Goal: Task Accomplishment & Management: Complete application form

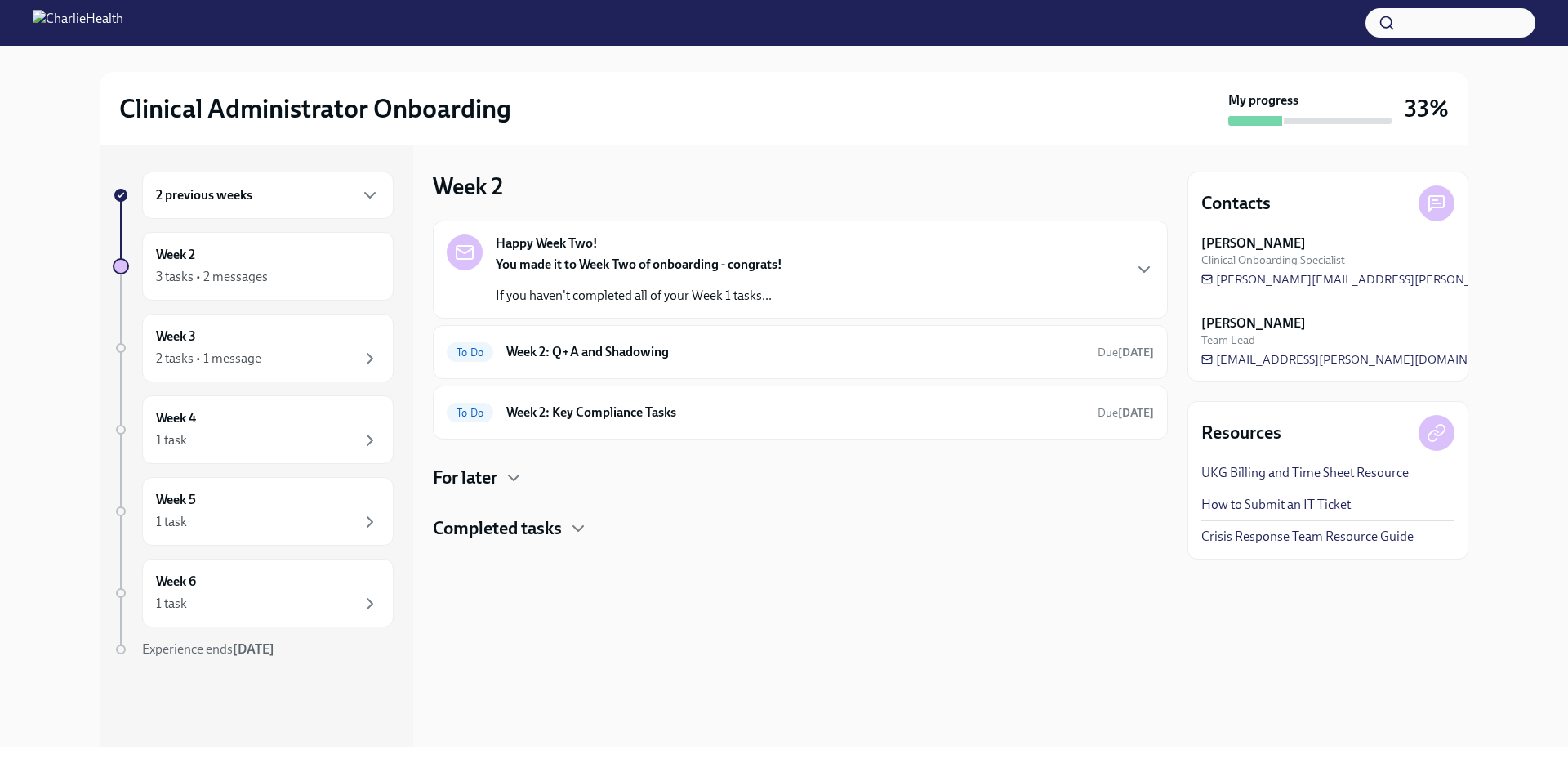
click at [667, 276] on div "You made it to Week Two of onboarding - congrats! If you haven't completed all …" at bounding box center [638, 280] width 286 height 49
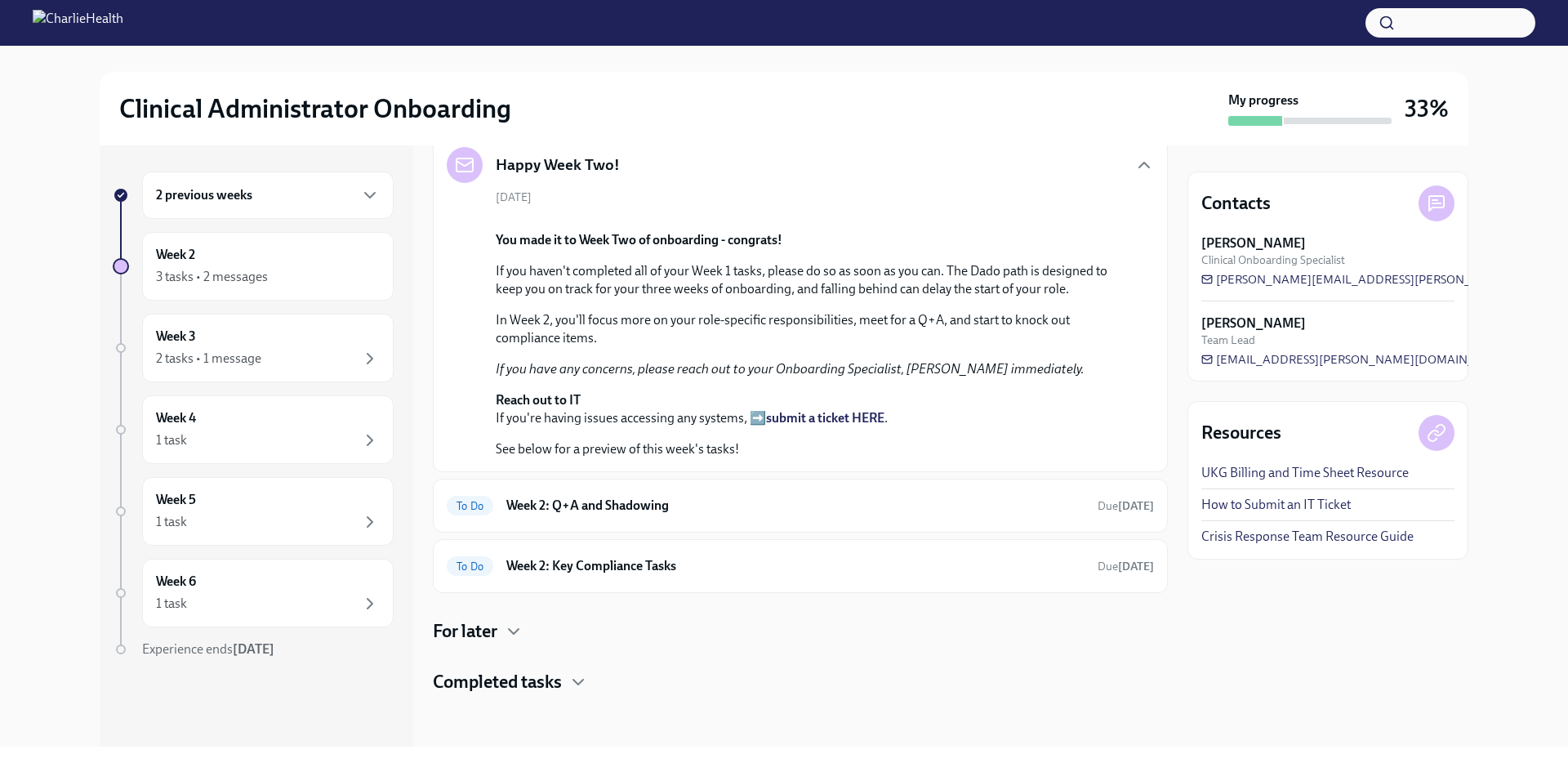
scroll to position [552, 0]
click at [1243, 326] on strong "[PERSON_NAME]" at bounding box center [1253, 324] width 105 height 18
click at [667, 500] on h6 "Week 2: Q+A and Shadowing" at bounding box center [795, 506] width 578 height 18
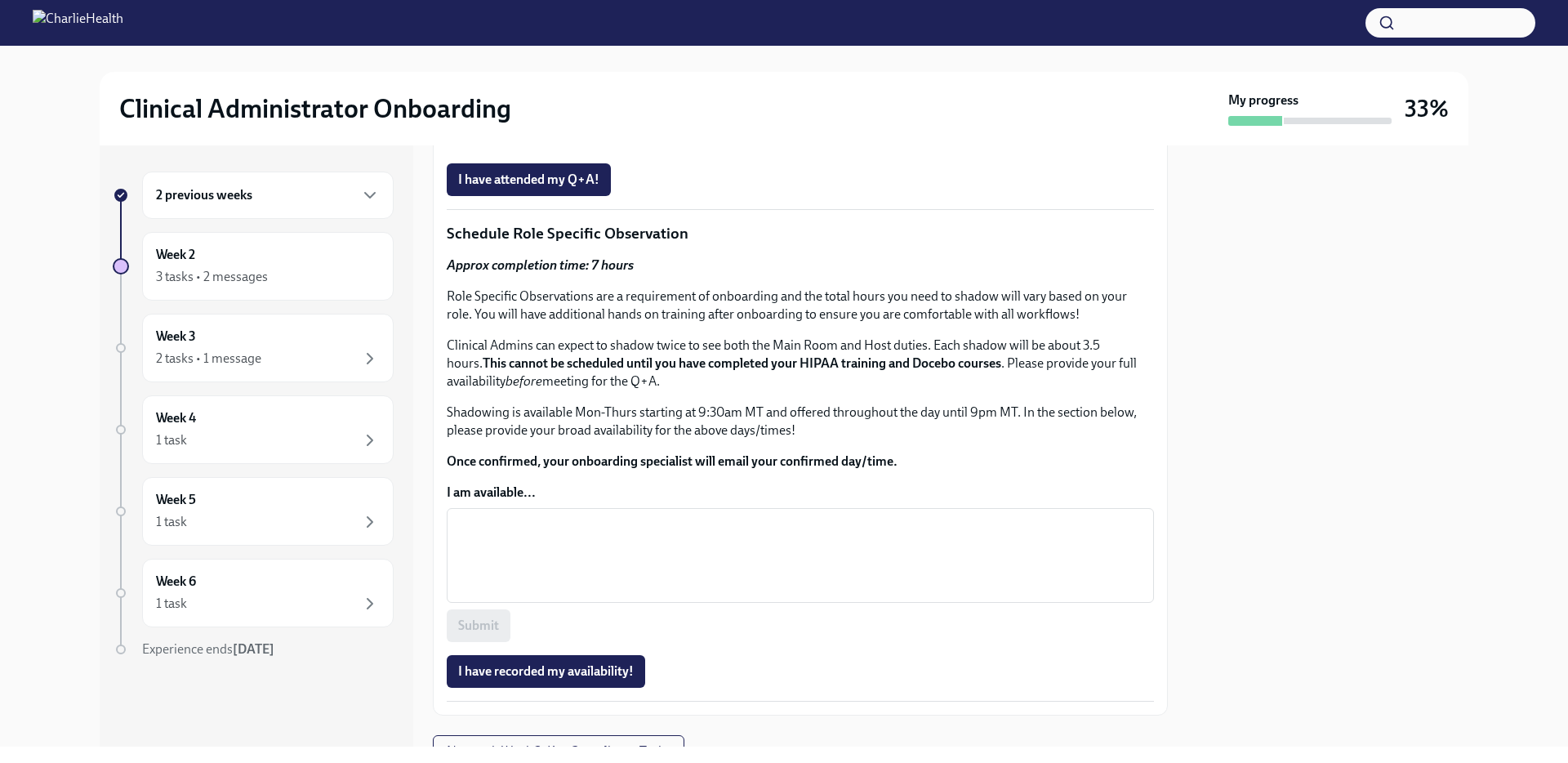
scroll to position [516, 0]
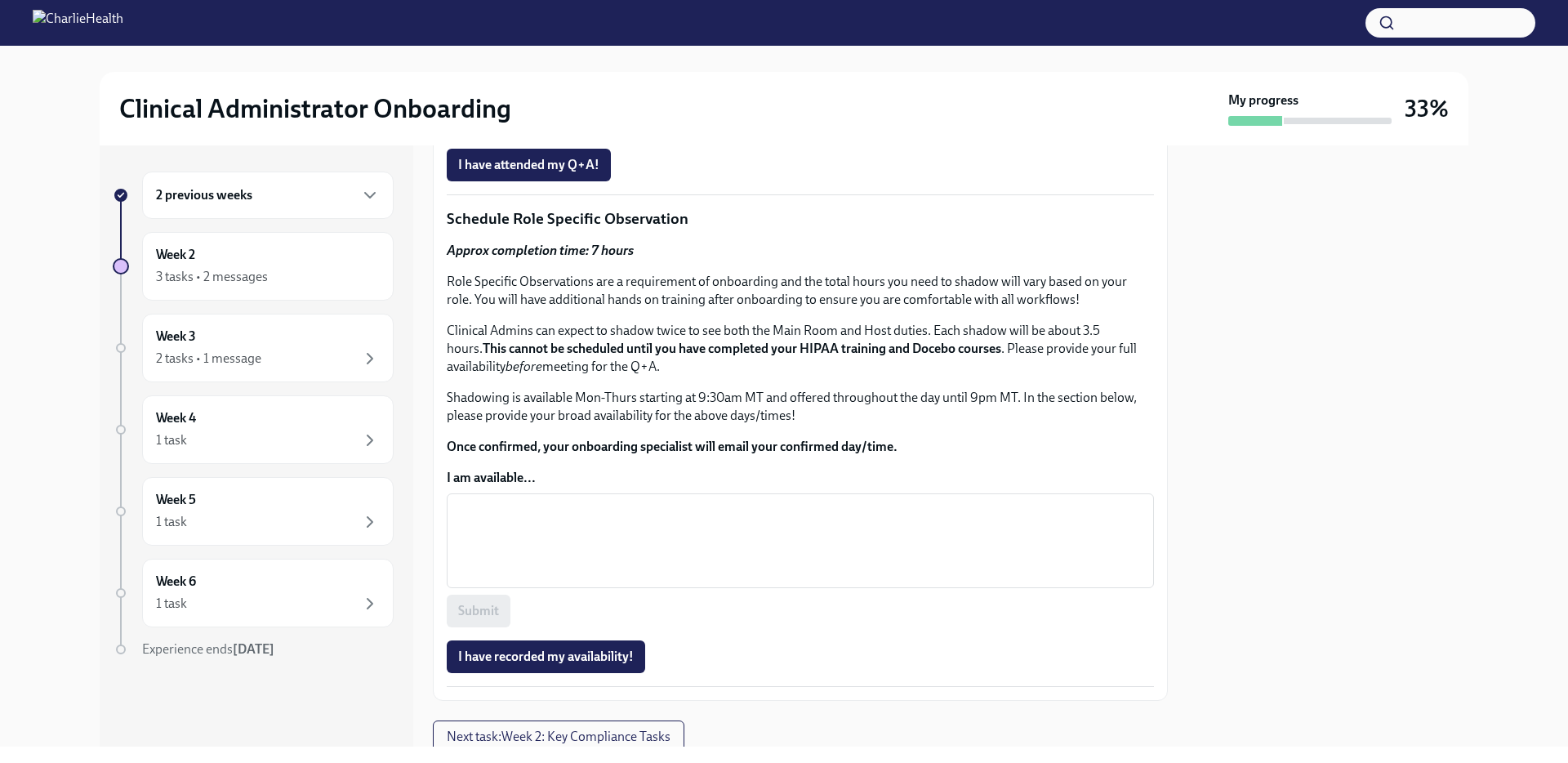
click at [609, 127] on span "Schedule your Q+A with [PERSON_NAME] via [GEOGRAPHIC_DATA]." at bounding box center [667, 120] width 418 height 17
click at [1273, 460] on div at bounding box center [1327, 446] width 281 height 601
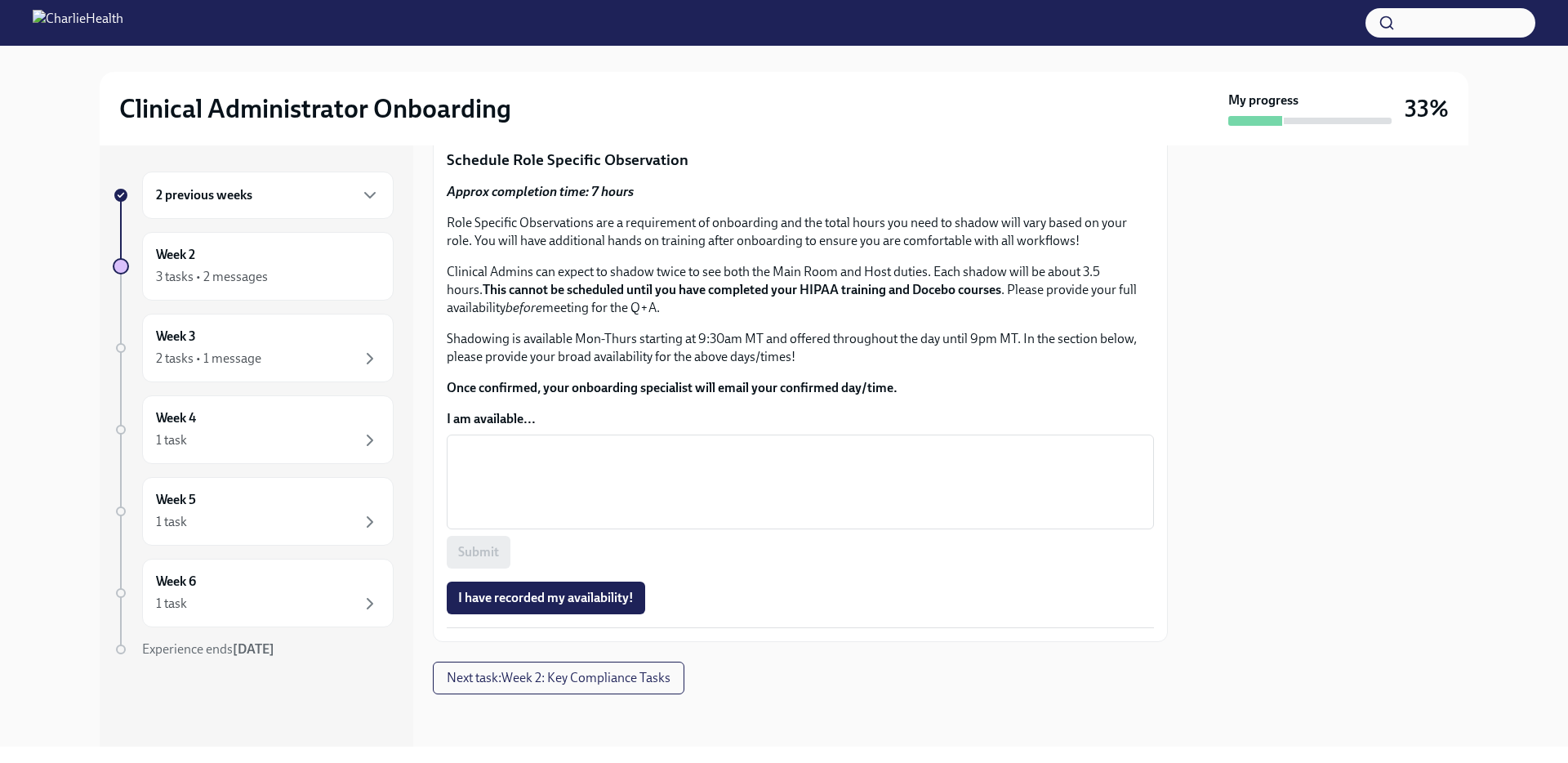
scroll to position [866, 0]
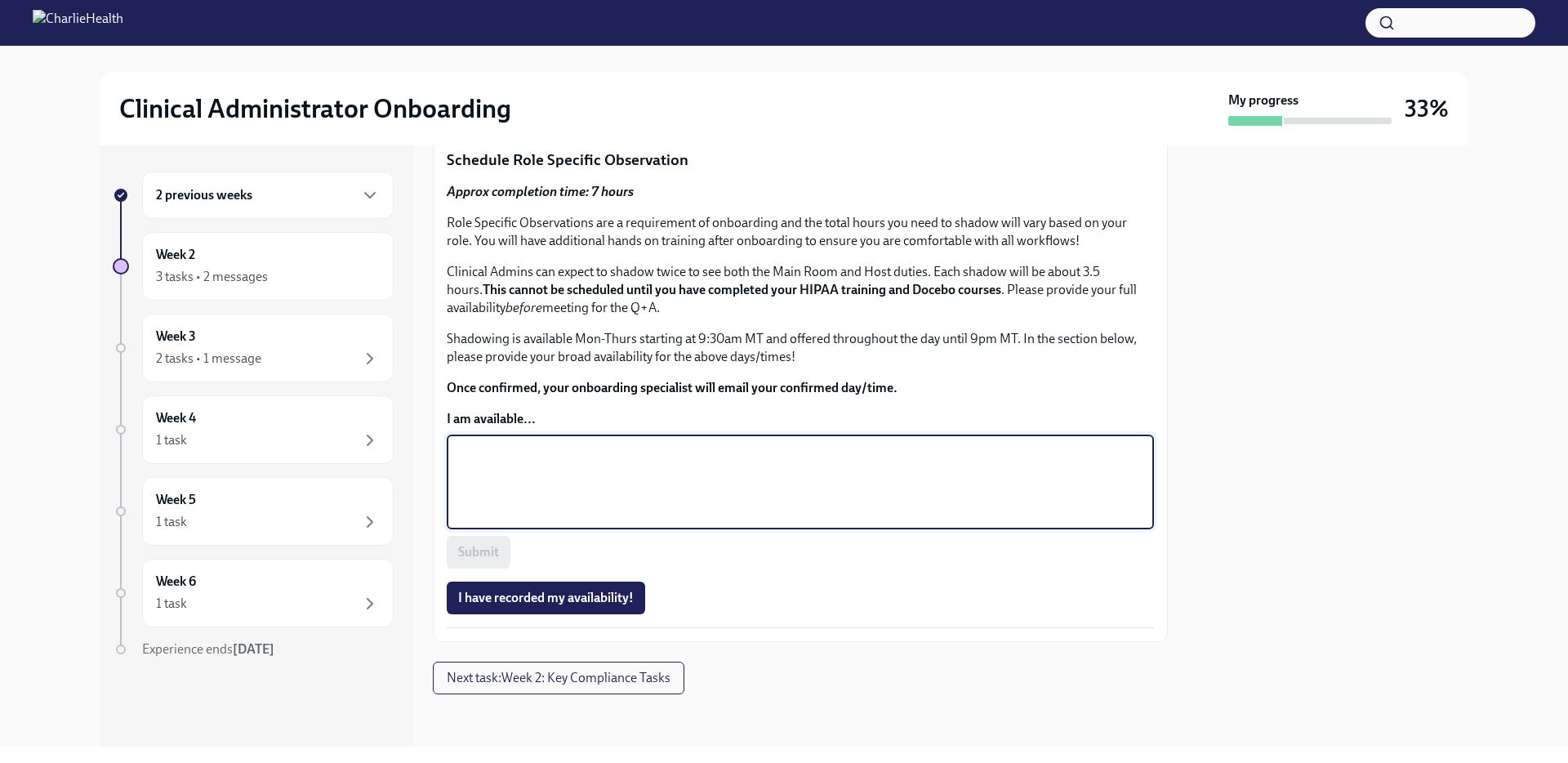
click at [700, 521] on textarea "I am available..." at bounding box center [800, 482] width 687 height 78
type textarea "T"
click at [525, 521] on textarea "9/16-9/18 3:30pm-9pm MT 9/22-9/25 3:30pm-9pm MT" at bounding box center [800, 482] width 687 height 78
drag, startPoint x: 613, startPoint y: 594, endPoint x: 449, endPoint y: 595, distance: 164.0
click at [451, 529] on div "9/16-9/18 3:30pm-9pm MT 9/22-9/25 3:30pm-9pm MT x ​" at bounding box center [800, 482] width 707 height 95
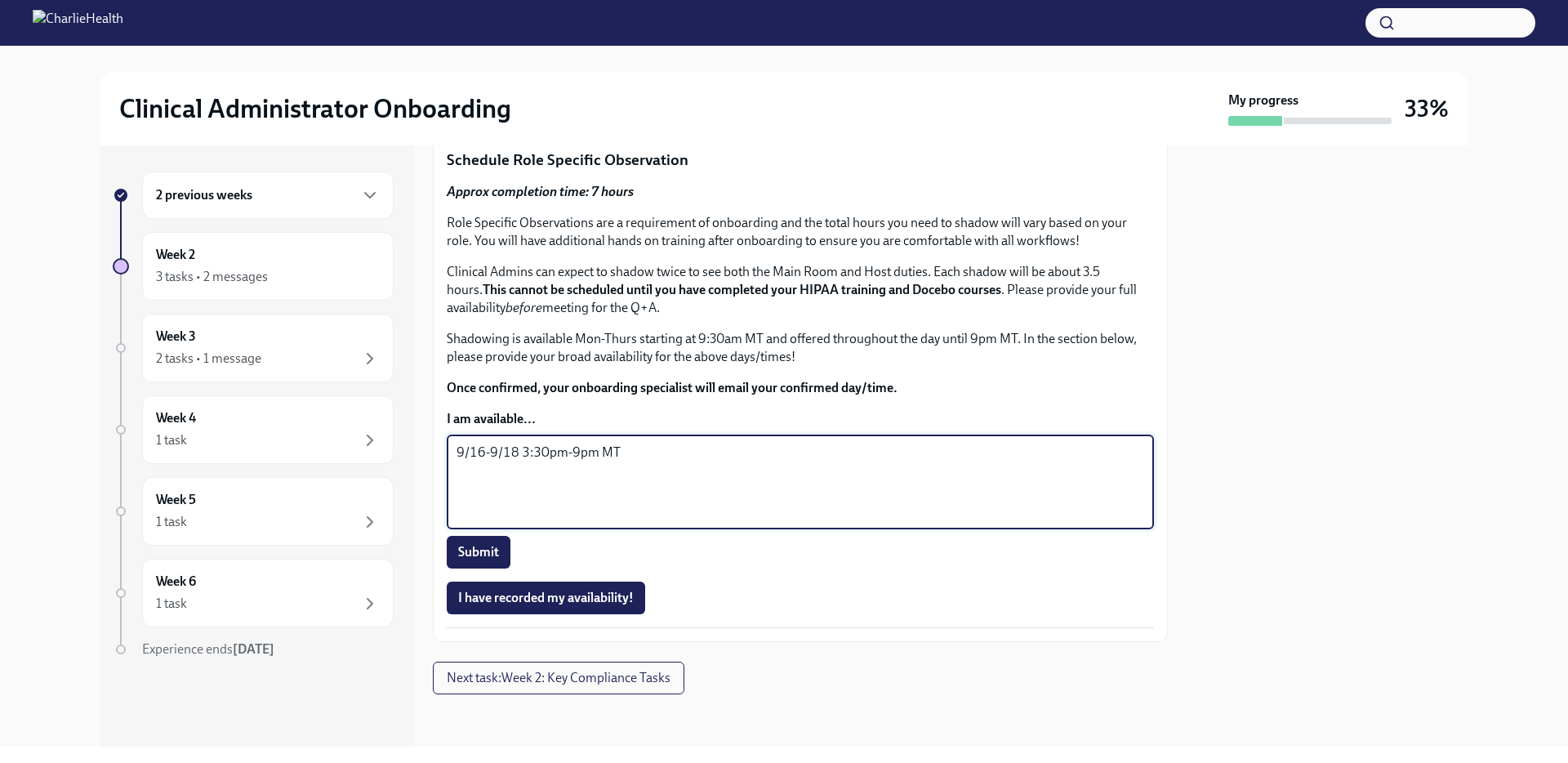
drag, startPoint x: 520, startPoint y: 575, endPoint x: 395, endPoint y: 593, distance: 126.3
click at [395, 594] on div "2 previous weeks Week 2 3 tasks • 2 messages Week 3 2 tasks • 1 message Week 4 …" at bounding box center [784, 446] width 1369 height 601
click at [502, 521] on textarea "9/16-9/18 3:30pm-9pm MT" at bounding box center [800, 482] width 687 height 78
drag, startPoint x: 524, startPoint y: 570, endPoint x: 449, endPoint y: 575, distance: 75.2
click at [449, 529] on div "9/16-9/18 3:30pm-9pm MT x ​" at bounding box center [800, 482] width 707 height 95
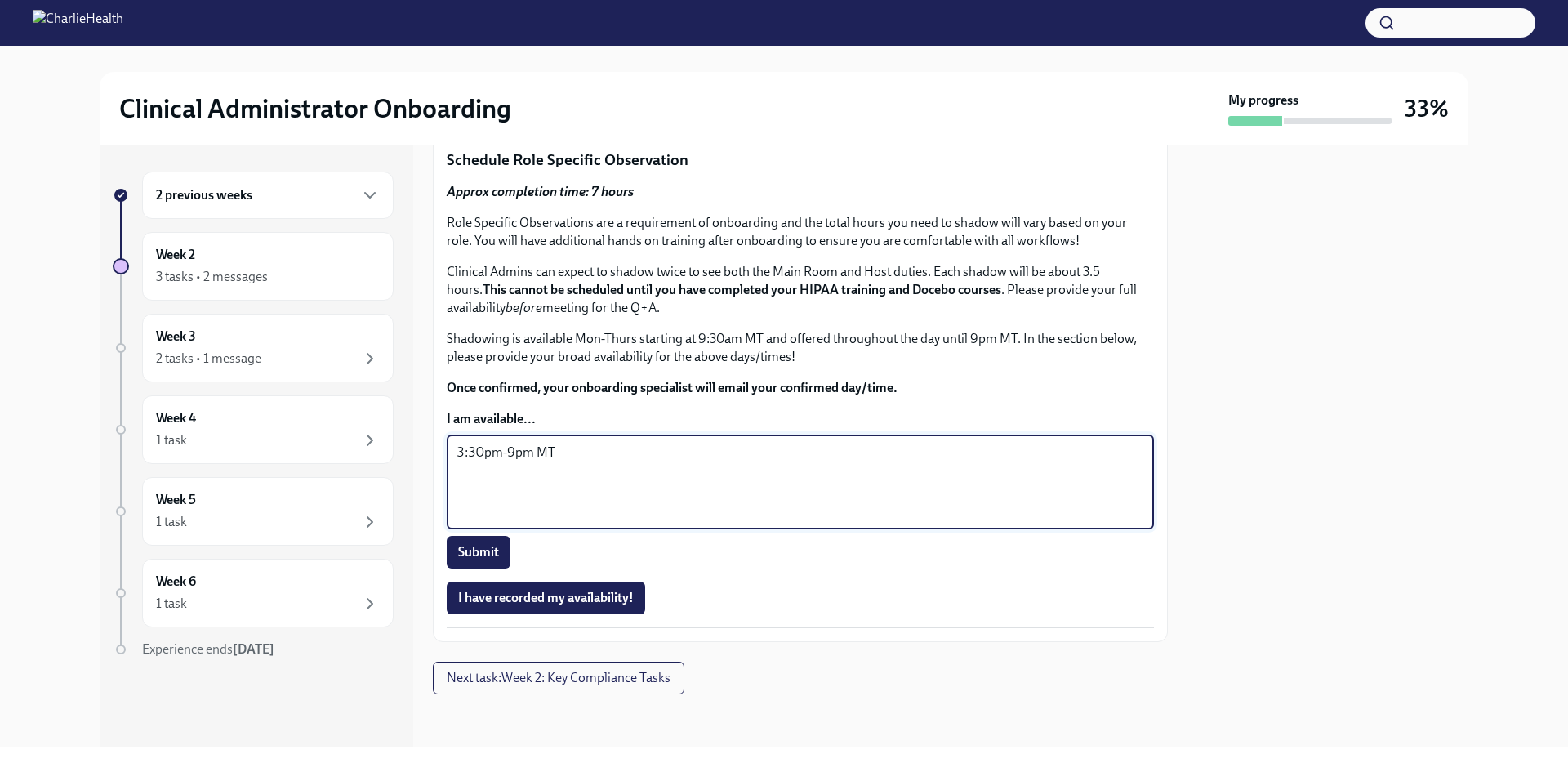
scroll to position [985, 0]
type textarea "3:30pm-9pm MT"
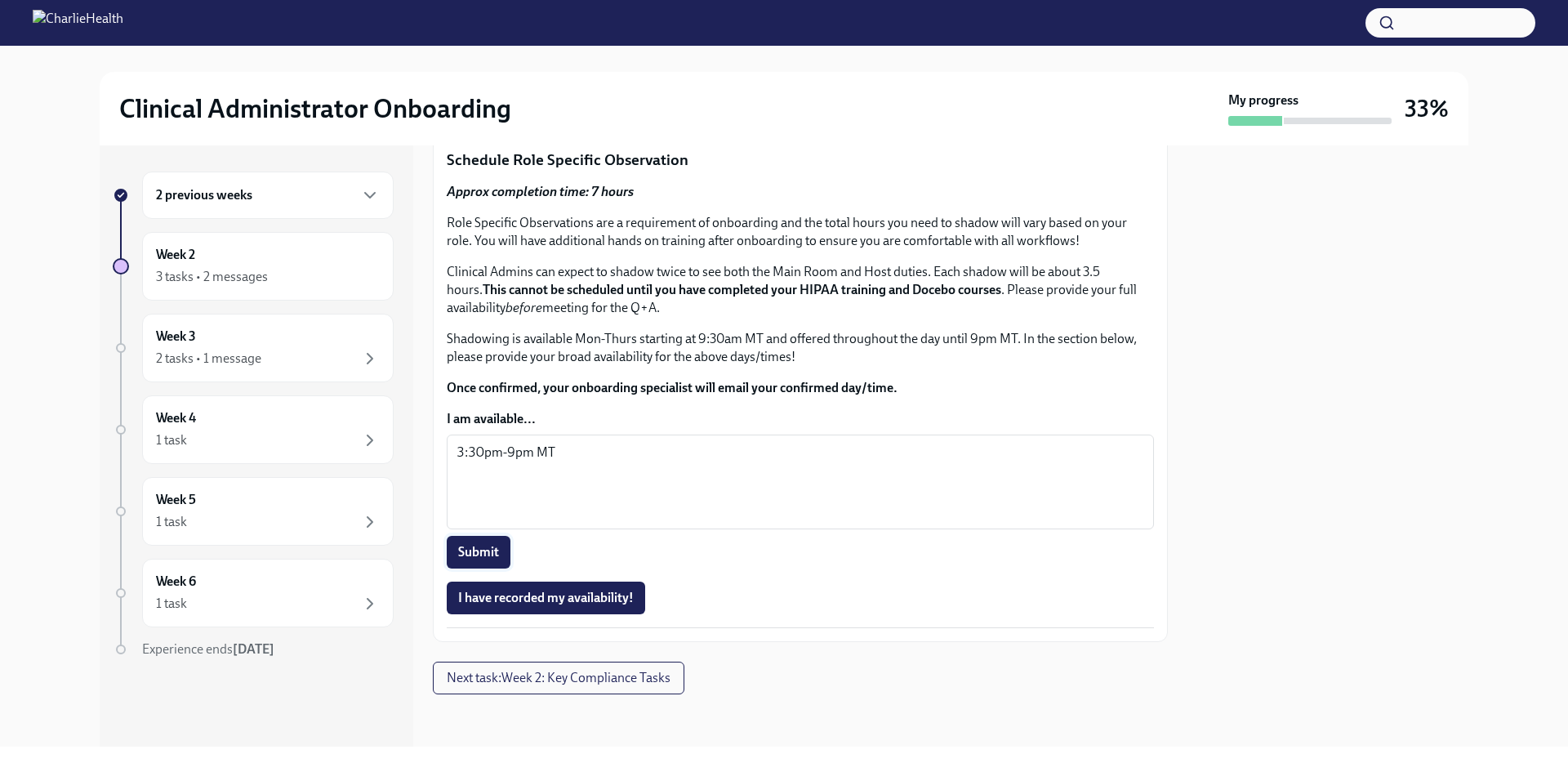
click at [485, 549] on span "Submit" at bounding box center [478, 552] width 41 height 17
click at [598, 614] on button "I have recorded my availability!" at bounding box center [545, 597] width 198 height 32
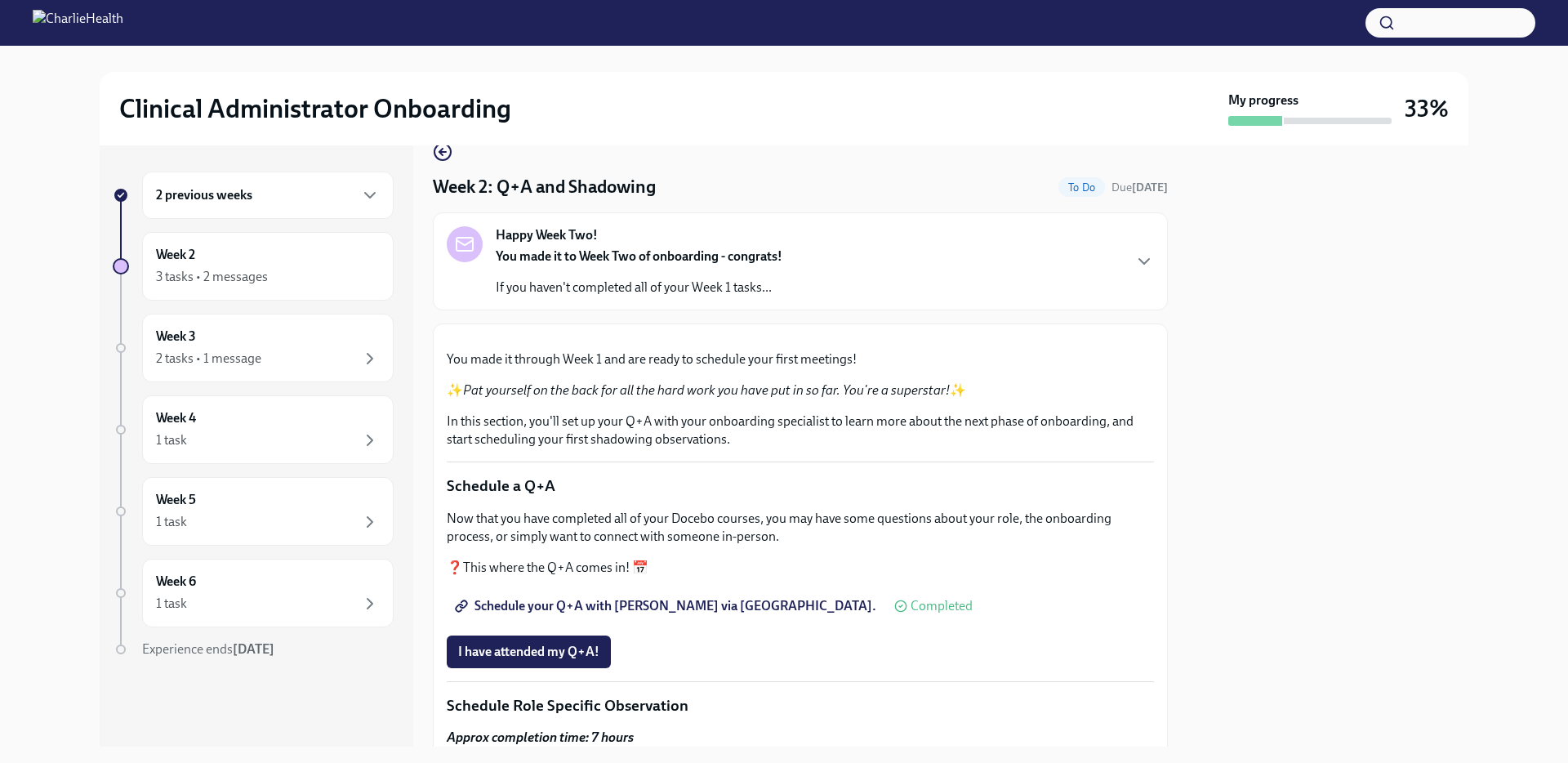
scroll to position [0, 0]
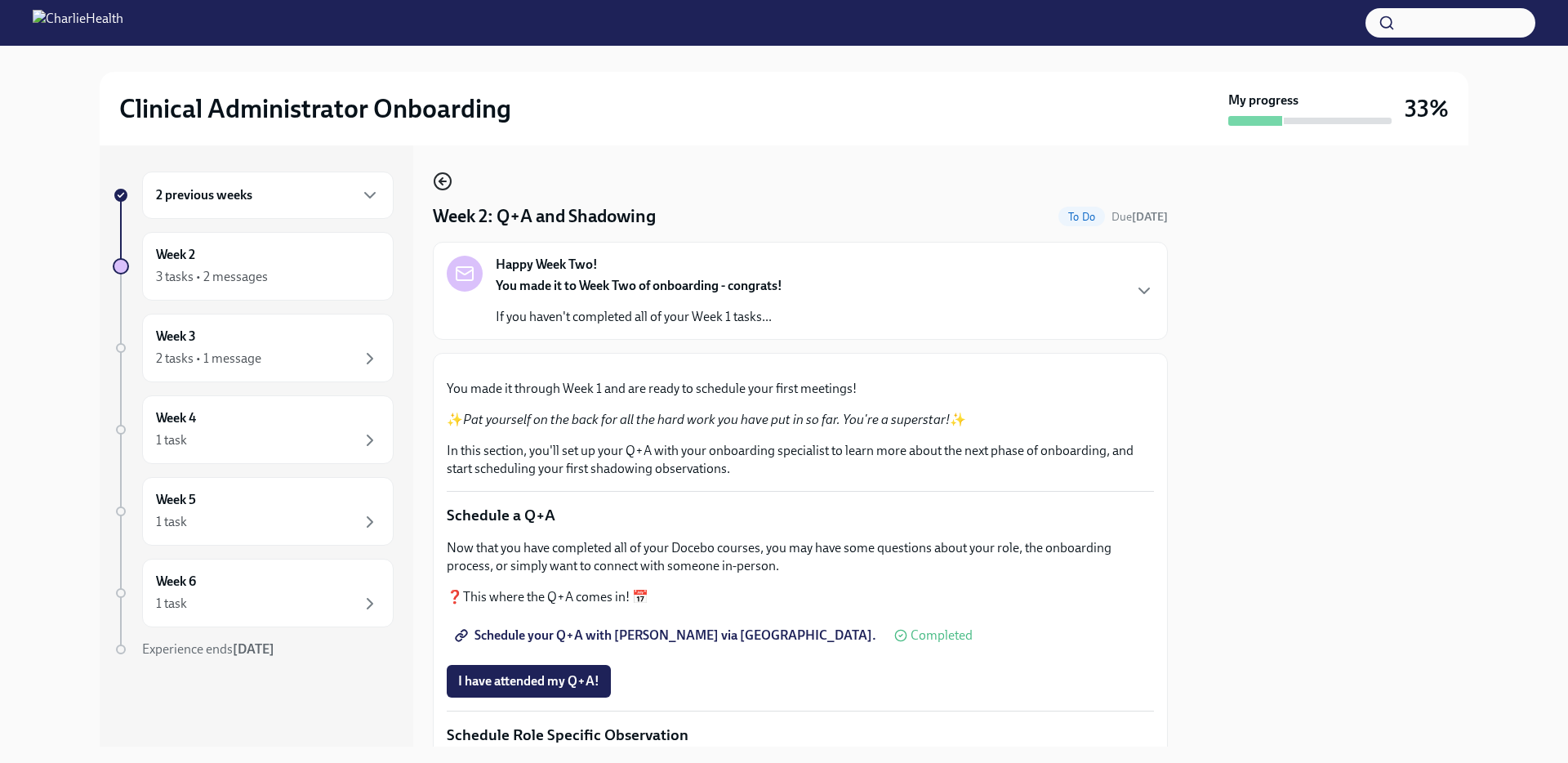
click at [446, 184] on icon "button" at bounding box center [442, 182] width 20 height 20
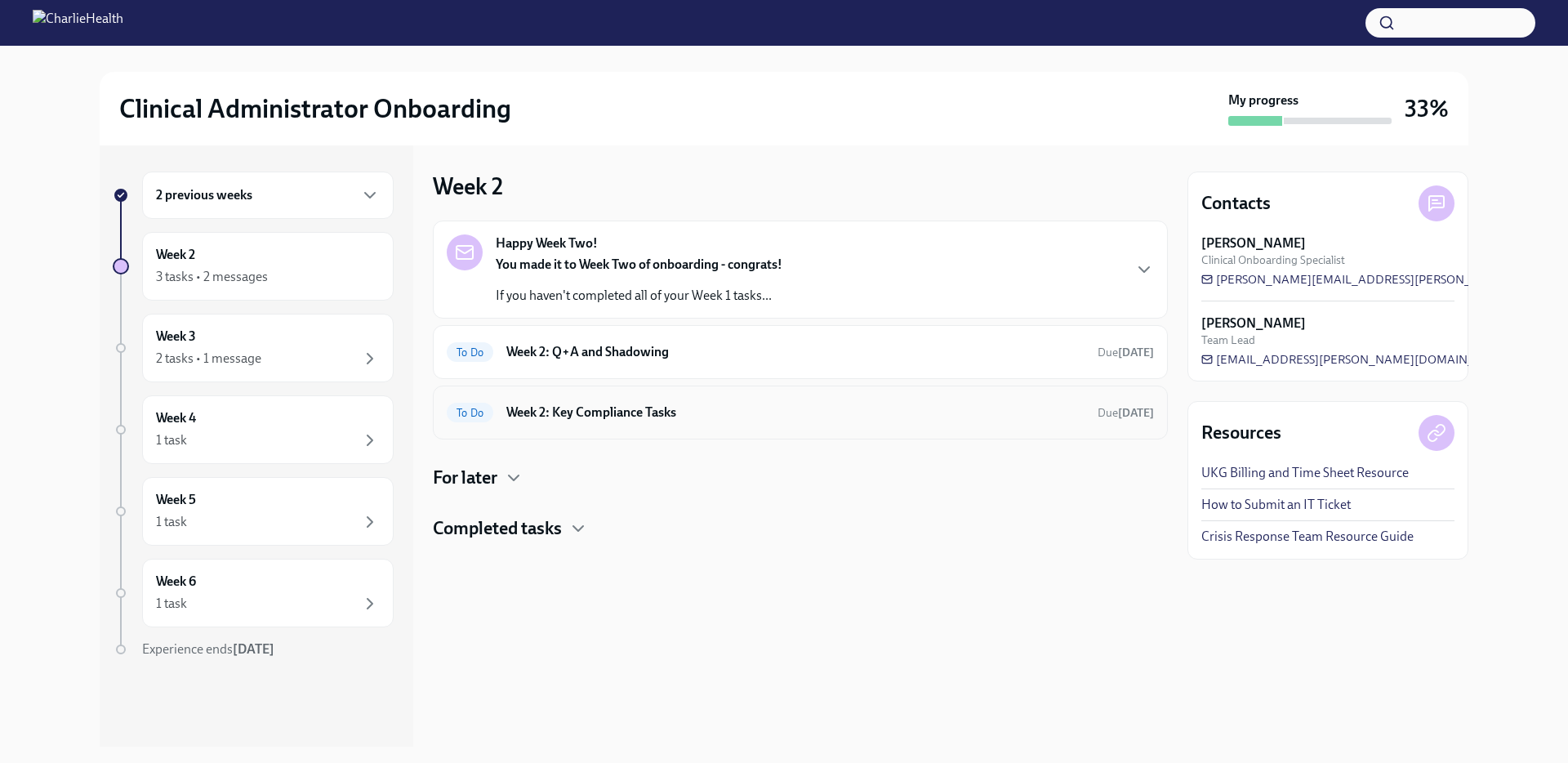
click at [588, 409] on h6 "Week 2: Key Compliance Tasks" at bounding box center [795, 413] width 578 height 18
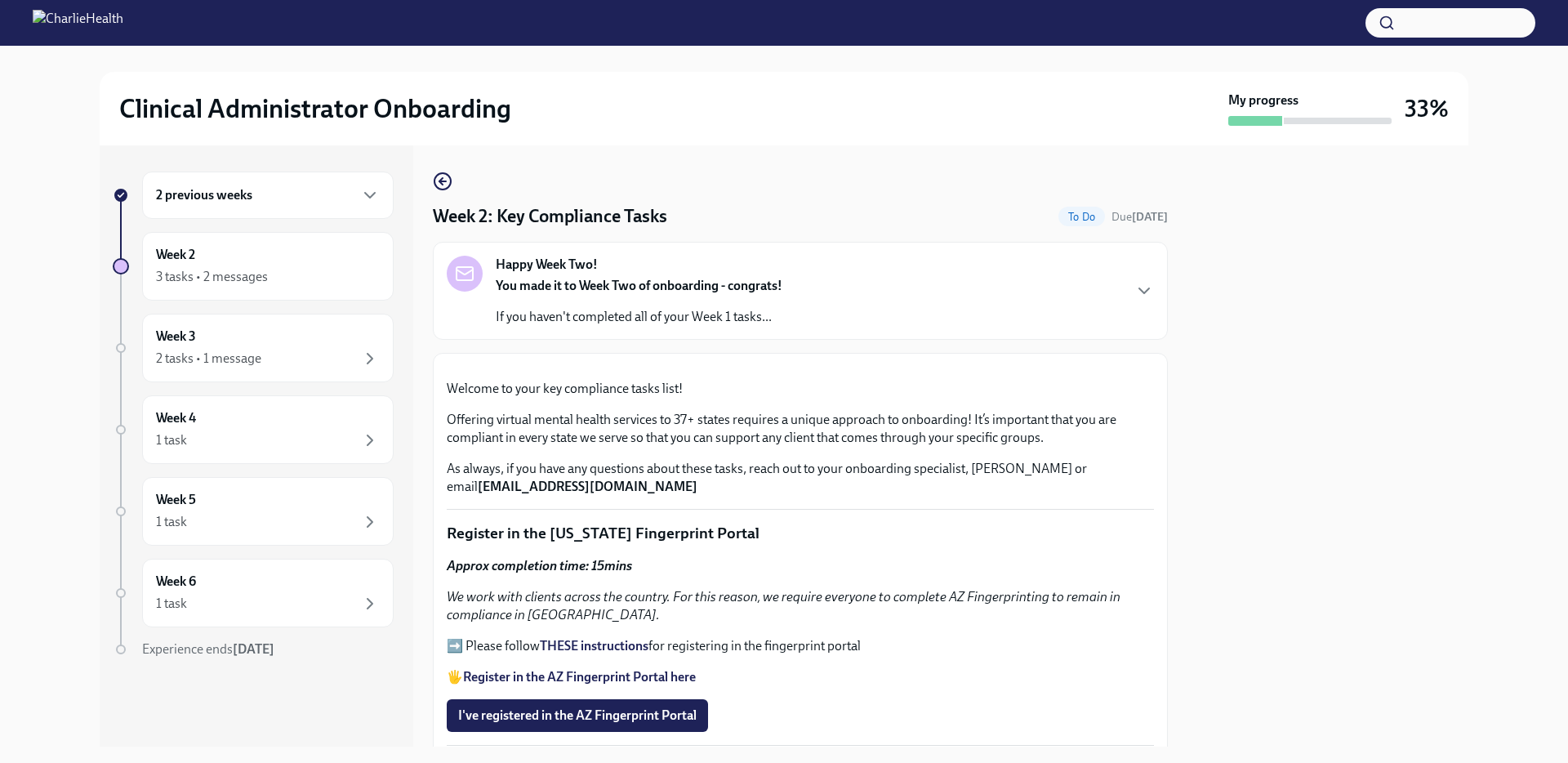
scroll to position [540, 0]
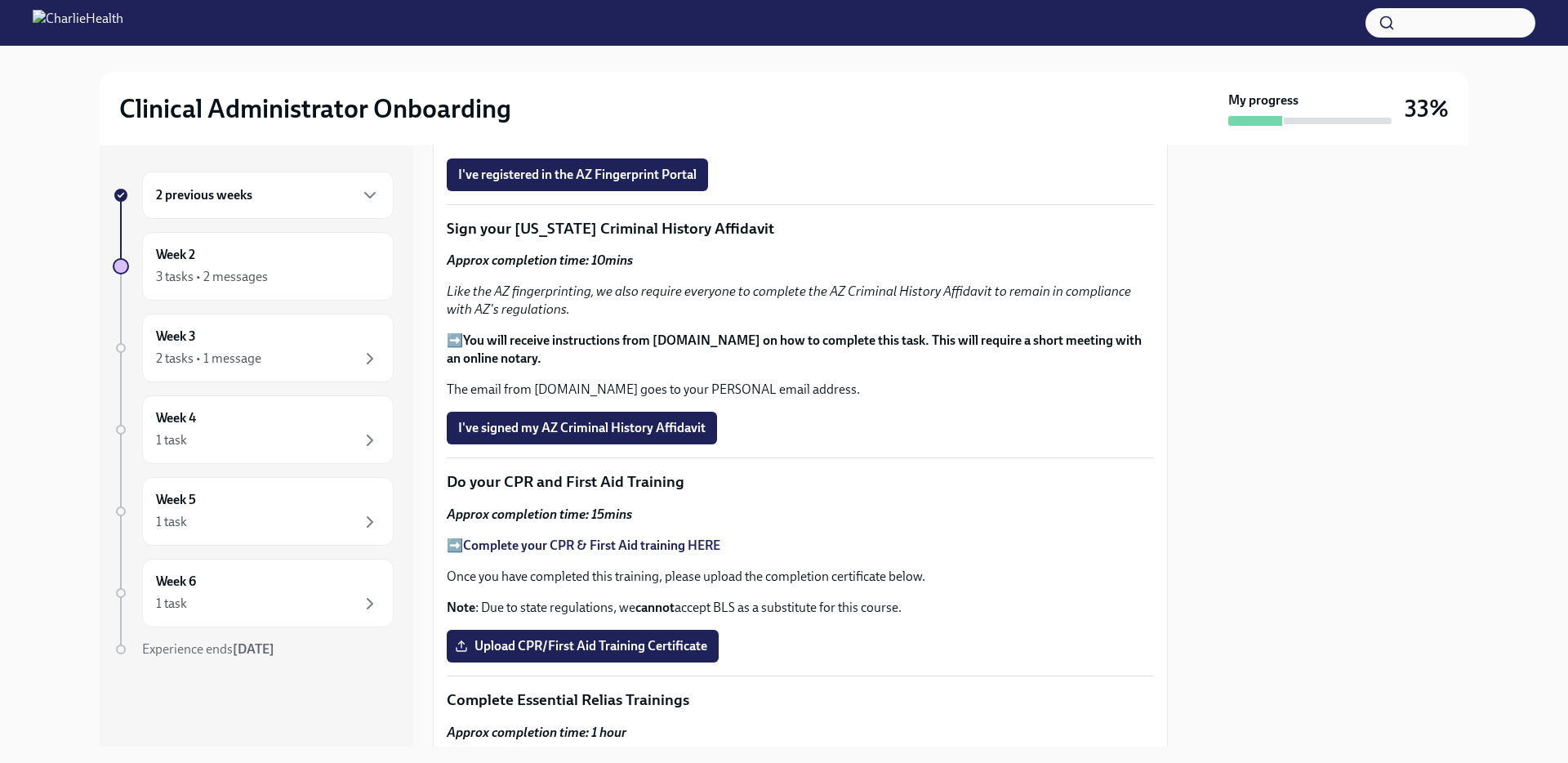
click at [622, 144] on strong "Register in the AZ Fingerprint Portal here" at bounding box center [579, 135] width 232 height 16
click at [573, 113] on strong "THESE instructions" at bounding box center [593, 105] width 109 height 16
click at [686, 183] on span "I've registered in the AZ Fingerprint Portal" at bounding box center [577, 175] width 238 height 17
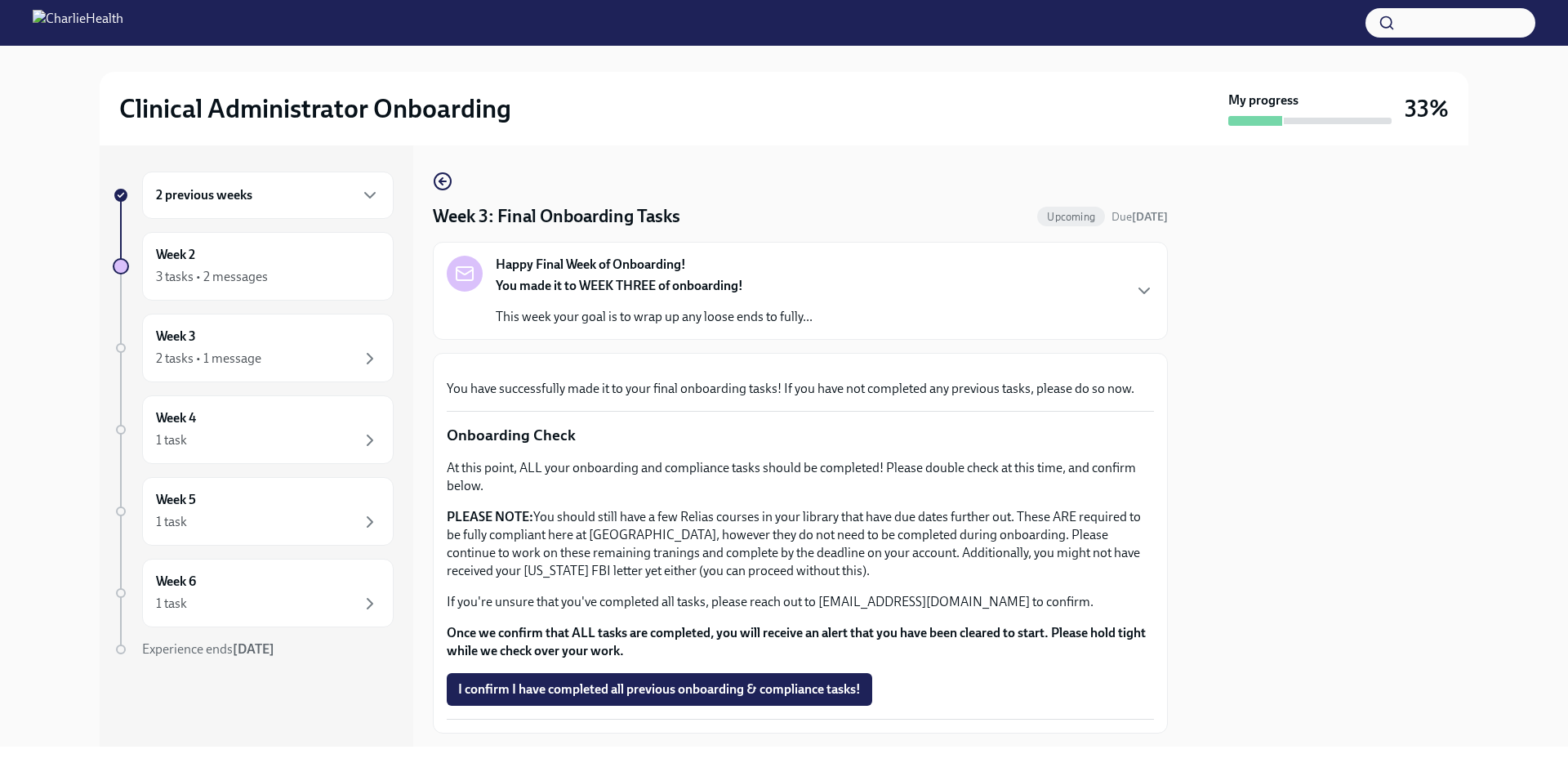
click at [220, 207] on div "2 previous weeks" at bounding box center [267, 195] width 252 height 47
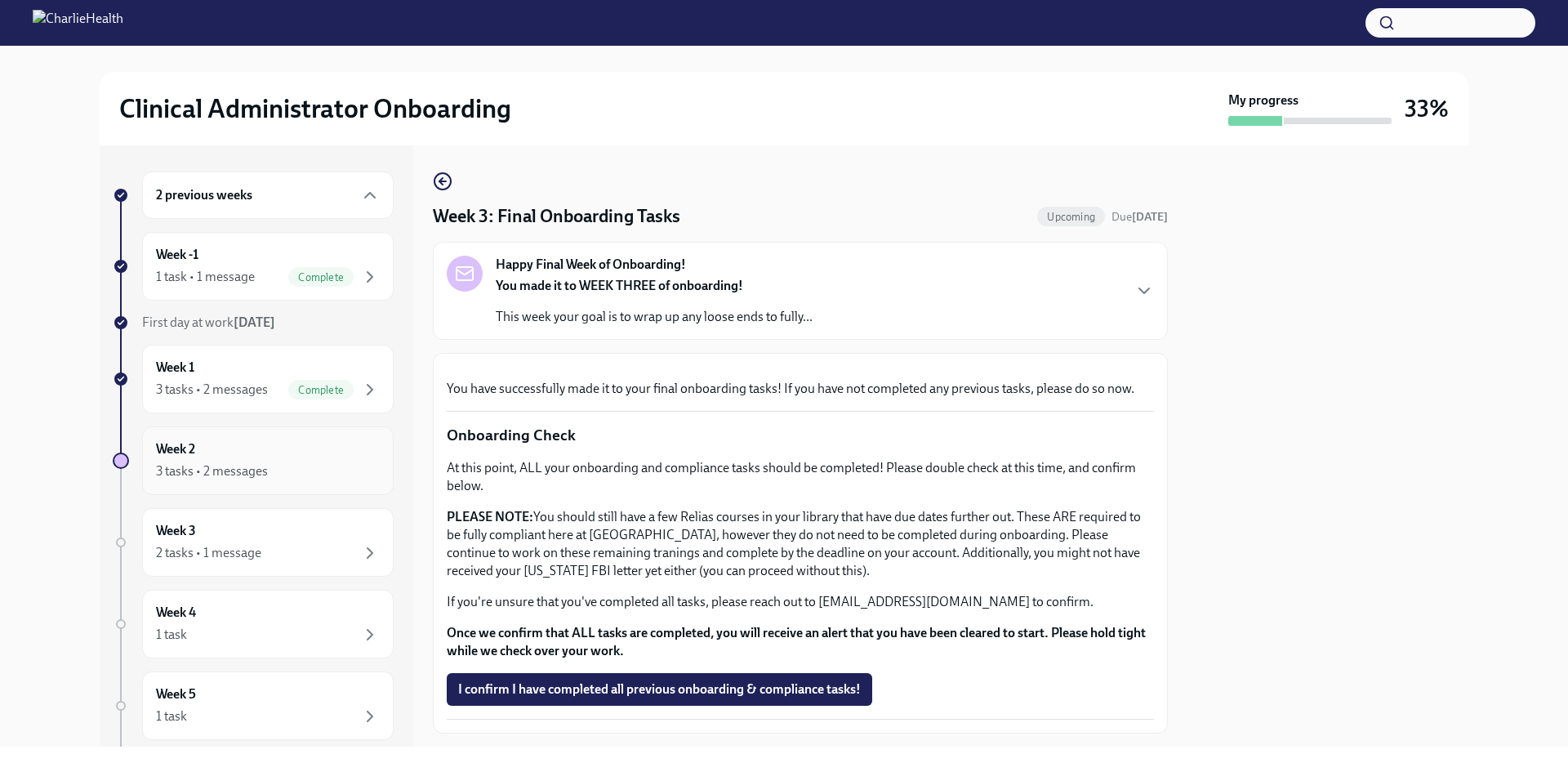
click at [185, 475] on div "3 tasks • 2 messages" at bounding box center [212, 472] width 112 height 18
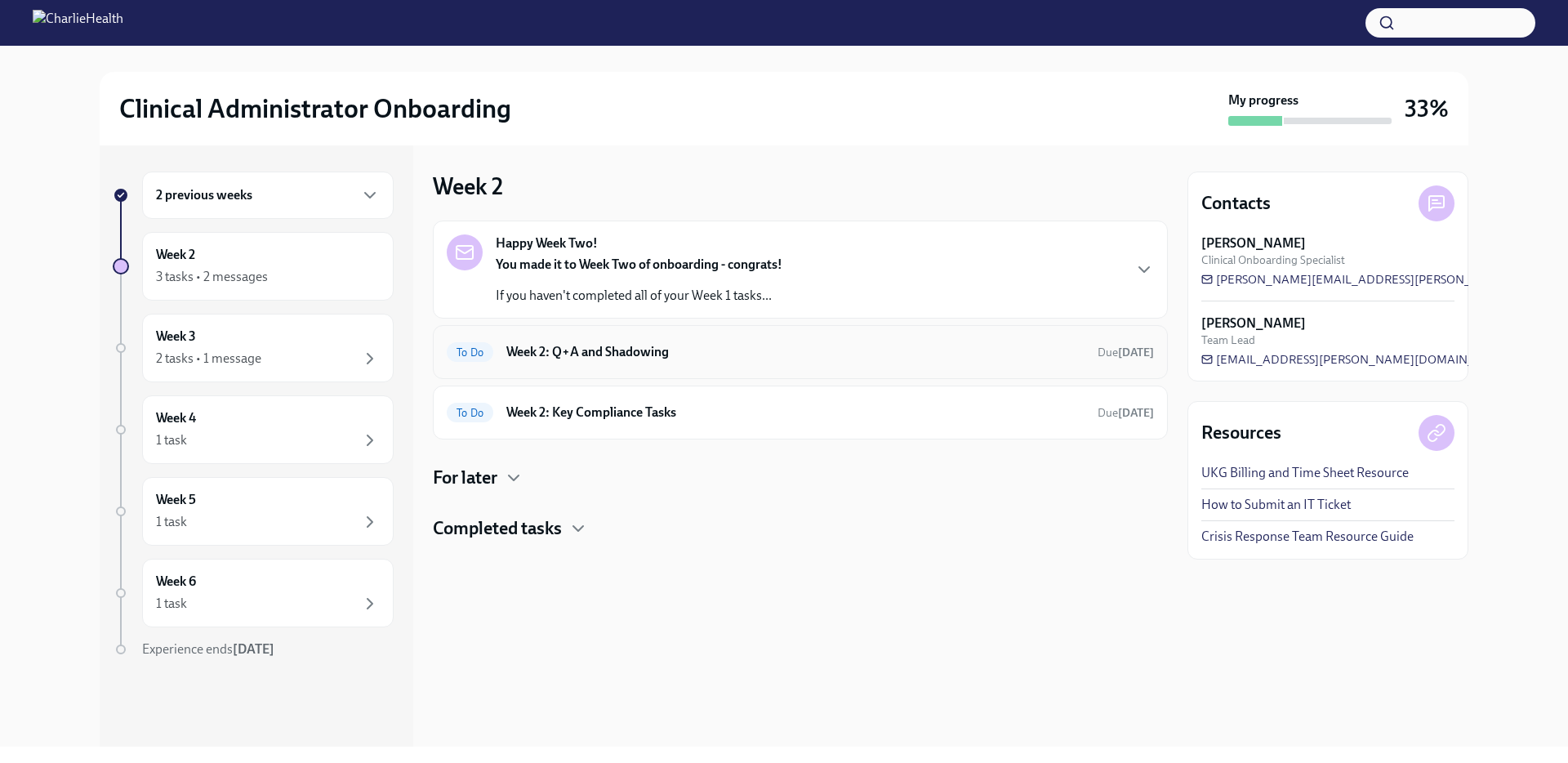
click at [628, 351] on h6 "Week 2: Q+A and Shadowing" at bounding box center [795, 352] width 578 height 18
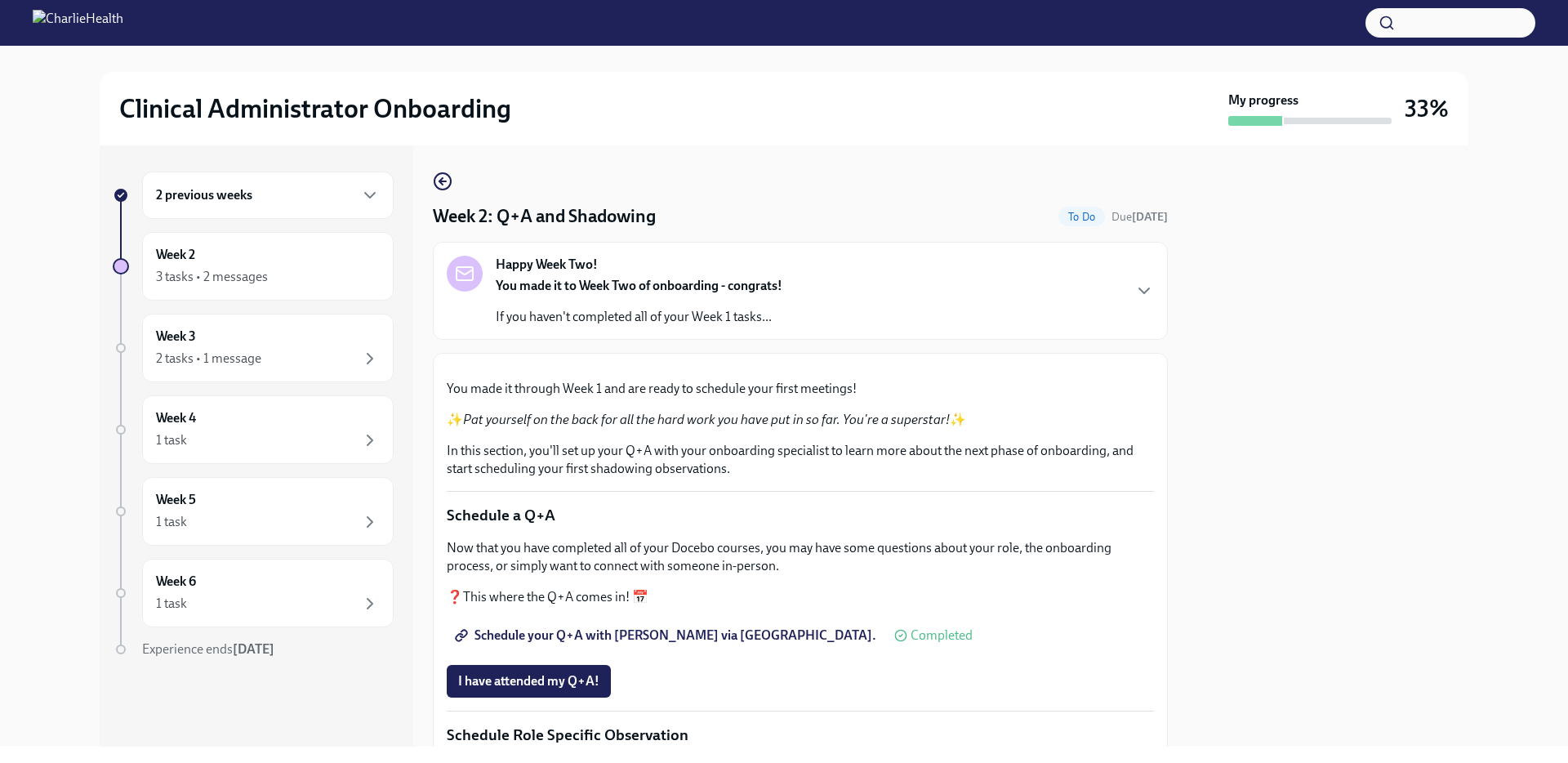
click at [645, 271] on div "Happy Week Two! You made it to Week Two of onboarding - congrats! If you haven'…" at bounding box center [638, 291] width 286 height 71
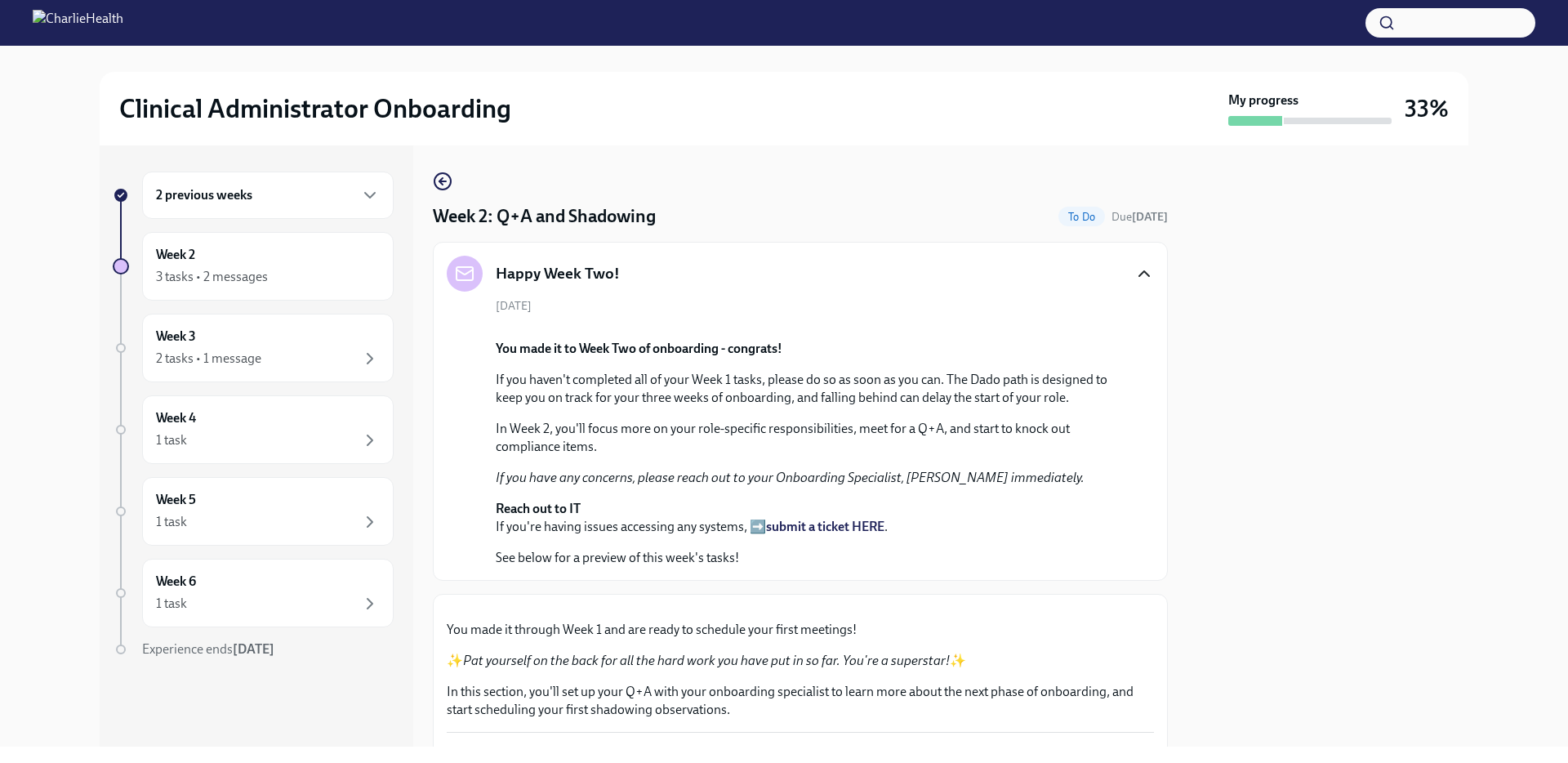
click at [1138, 269] on icon "button" at bounding box center [1144, 274] width 20 height 20
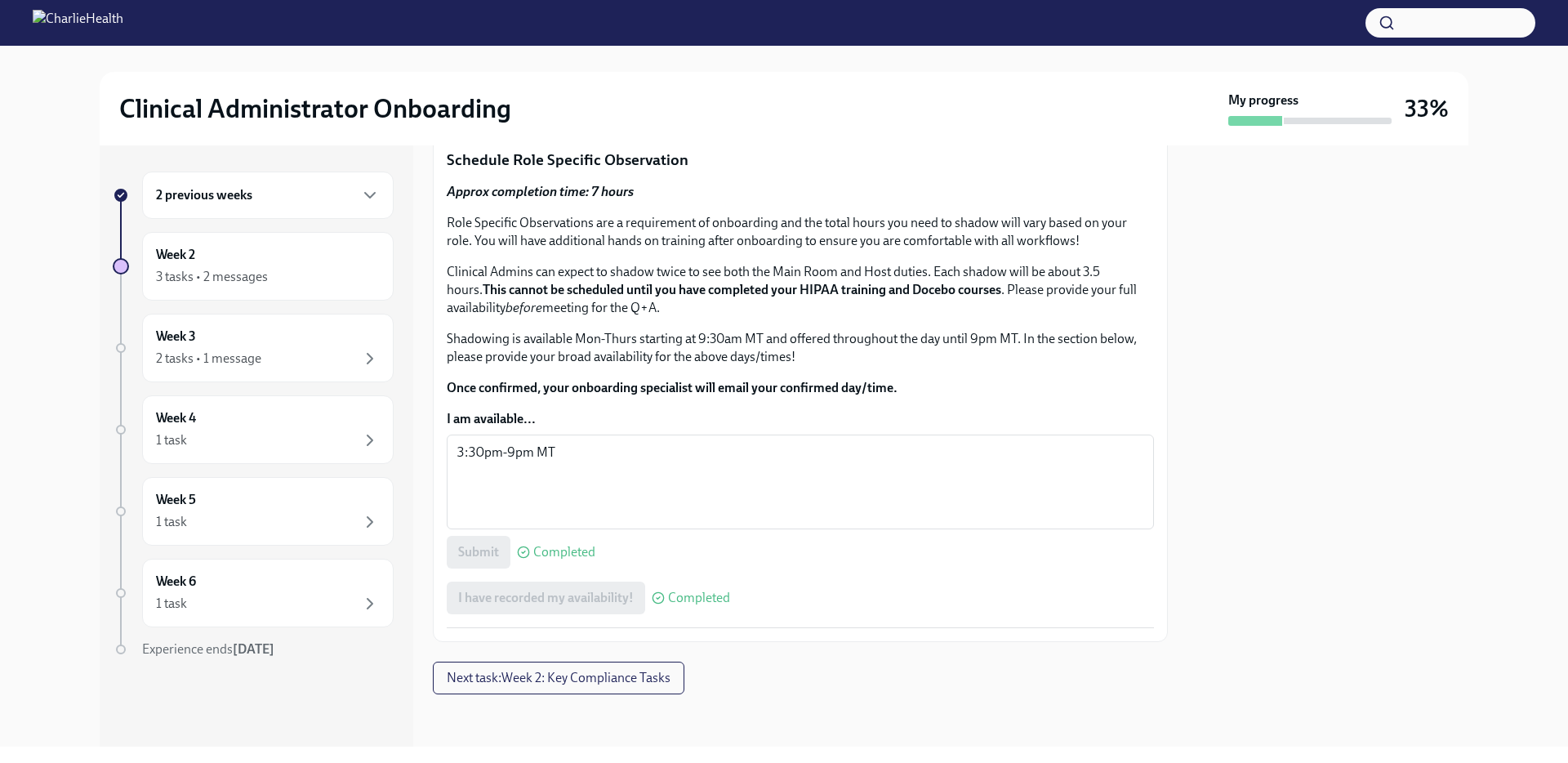
scroll to position [985, 0]
click at [570, 681] on span "Next task : Week 2: Key Compliance Tasks" at bounding box center [559, 678] width 224 height 17
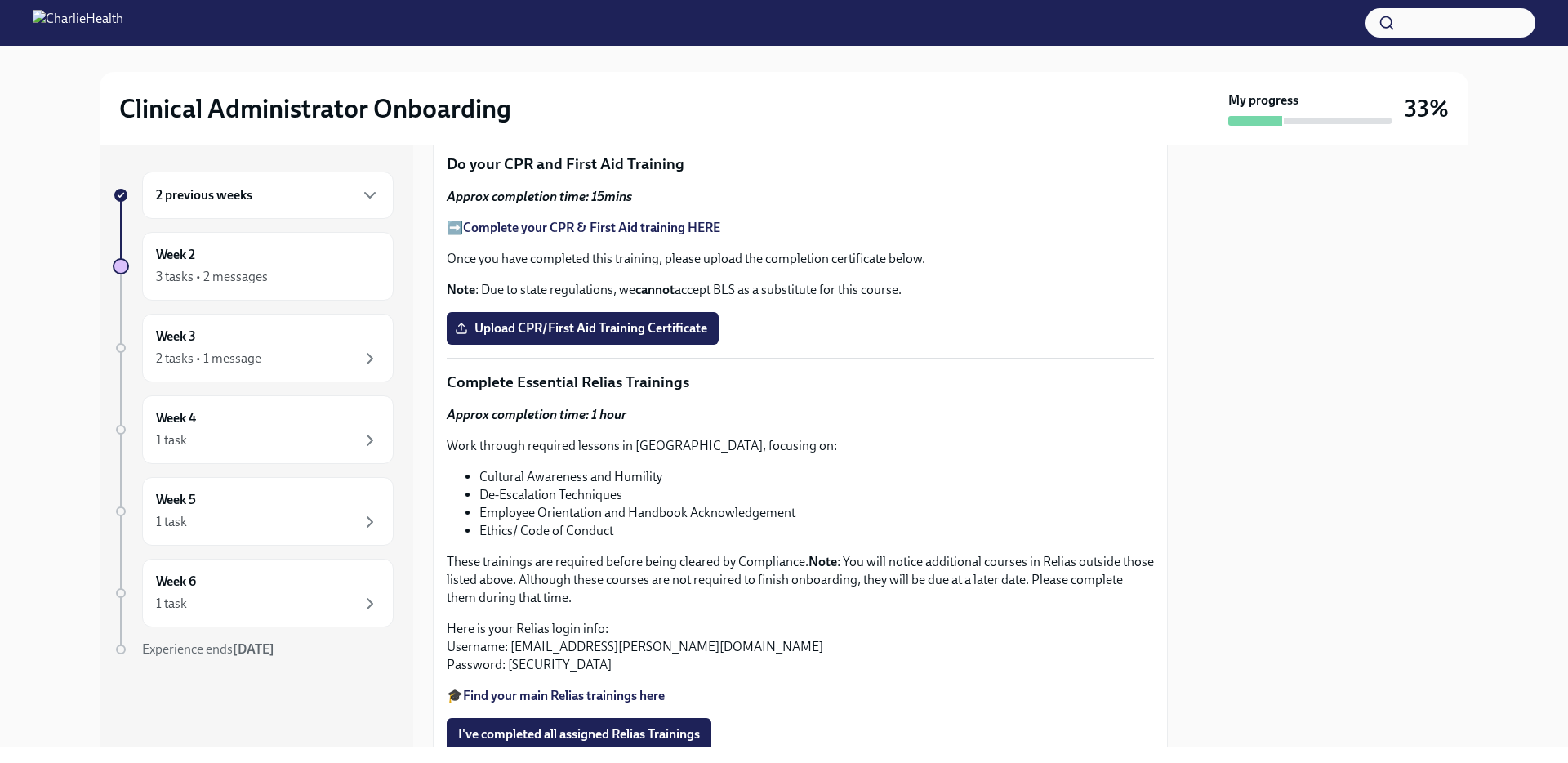
scroll to position [859, 0]
click at [599, 80] on p "The email from [DOMAIN_NAME] goes to your PERSONAL email address." at bounding box center [800, 71] width 707 height 18
click at [678, 118] on span "I've signed my AZ Criminal History Affidavit" at bounding box center [582, 110] width 247 height 17
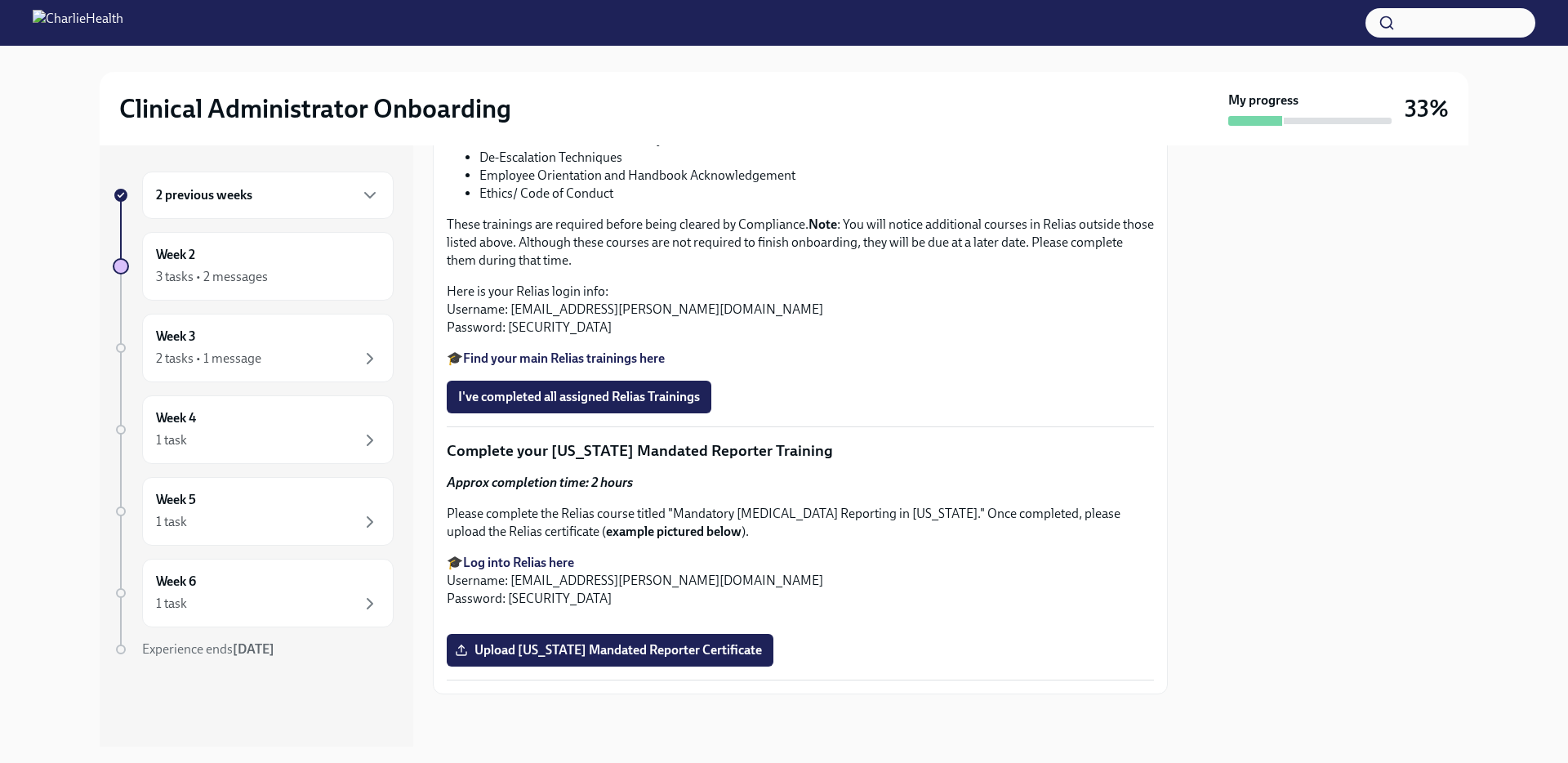
scroll to position [1476, 0]
click at [282, 355] on div "2 tasks • 1 message" at bounding box center [268, 359] width 224 height 20
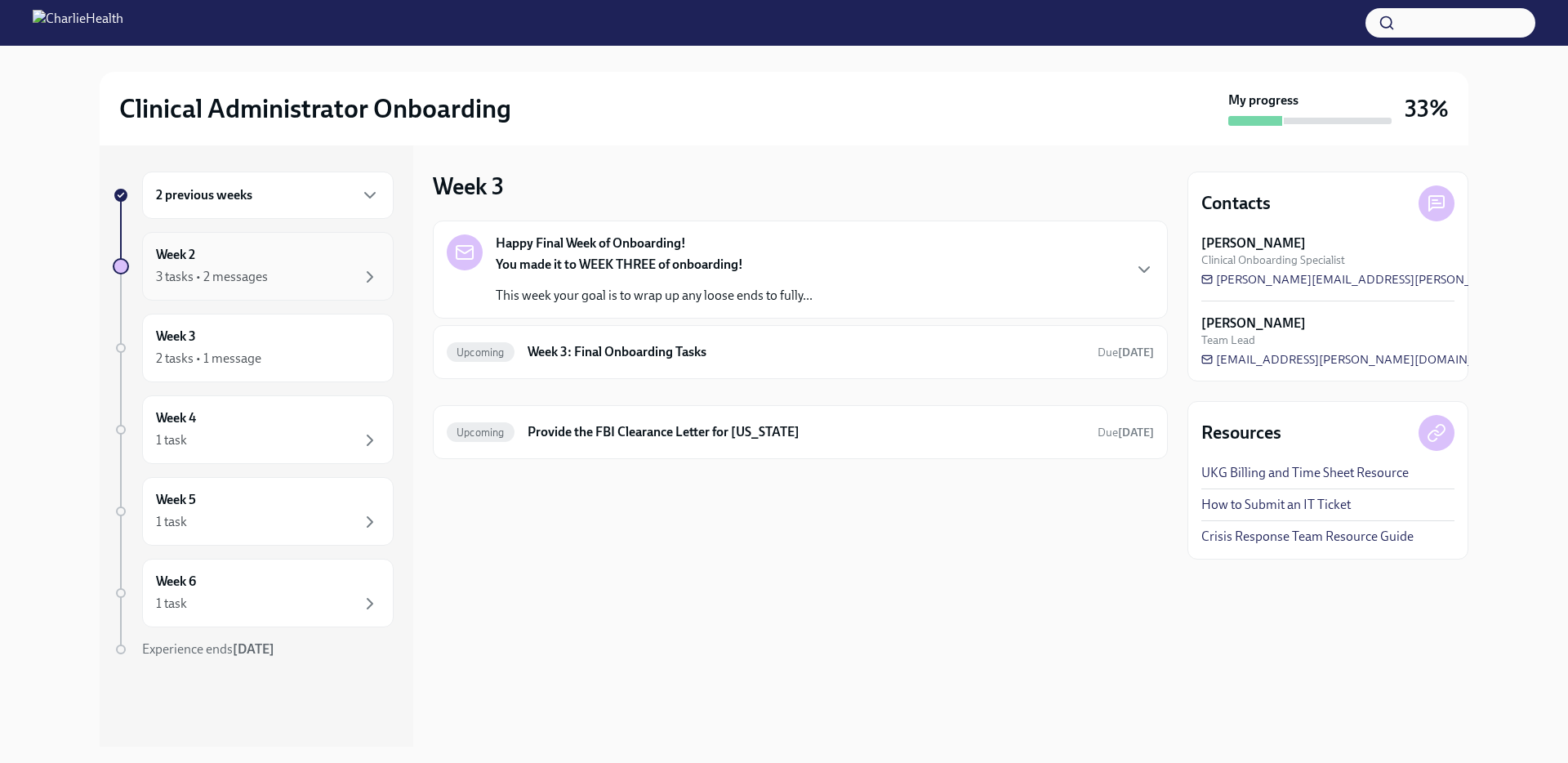
click at [282, 284] on div "3 tasks • 2 messages" at bounding box center [268, 277] width 224 height 20
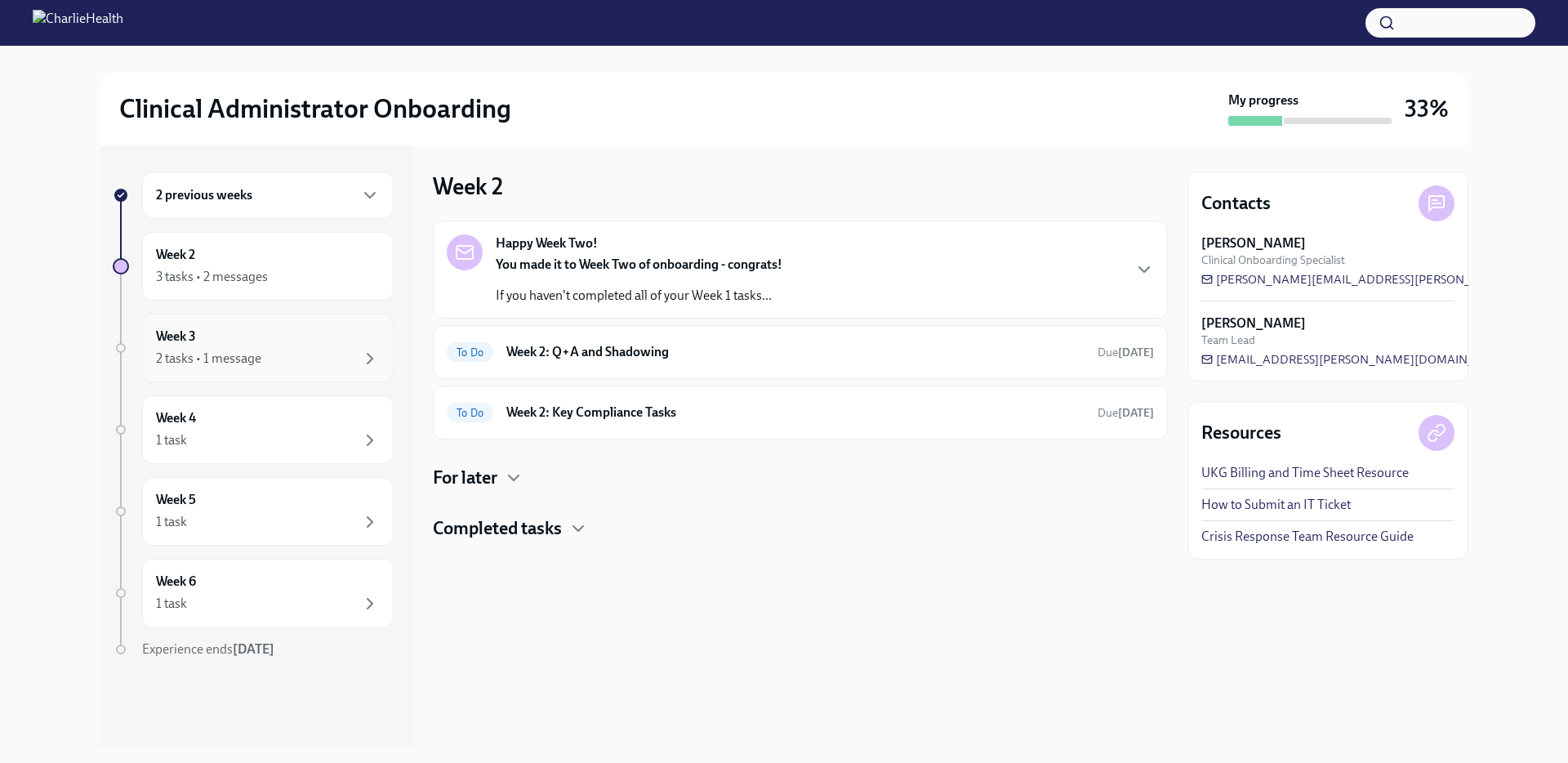
click at [237, 324] on div "Week 3 2 tasks • 1 message" at bounding box center [267, 348] width 252 height 69
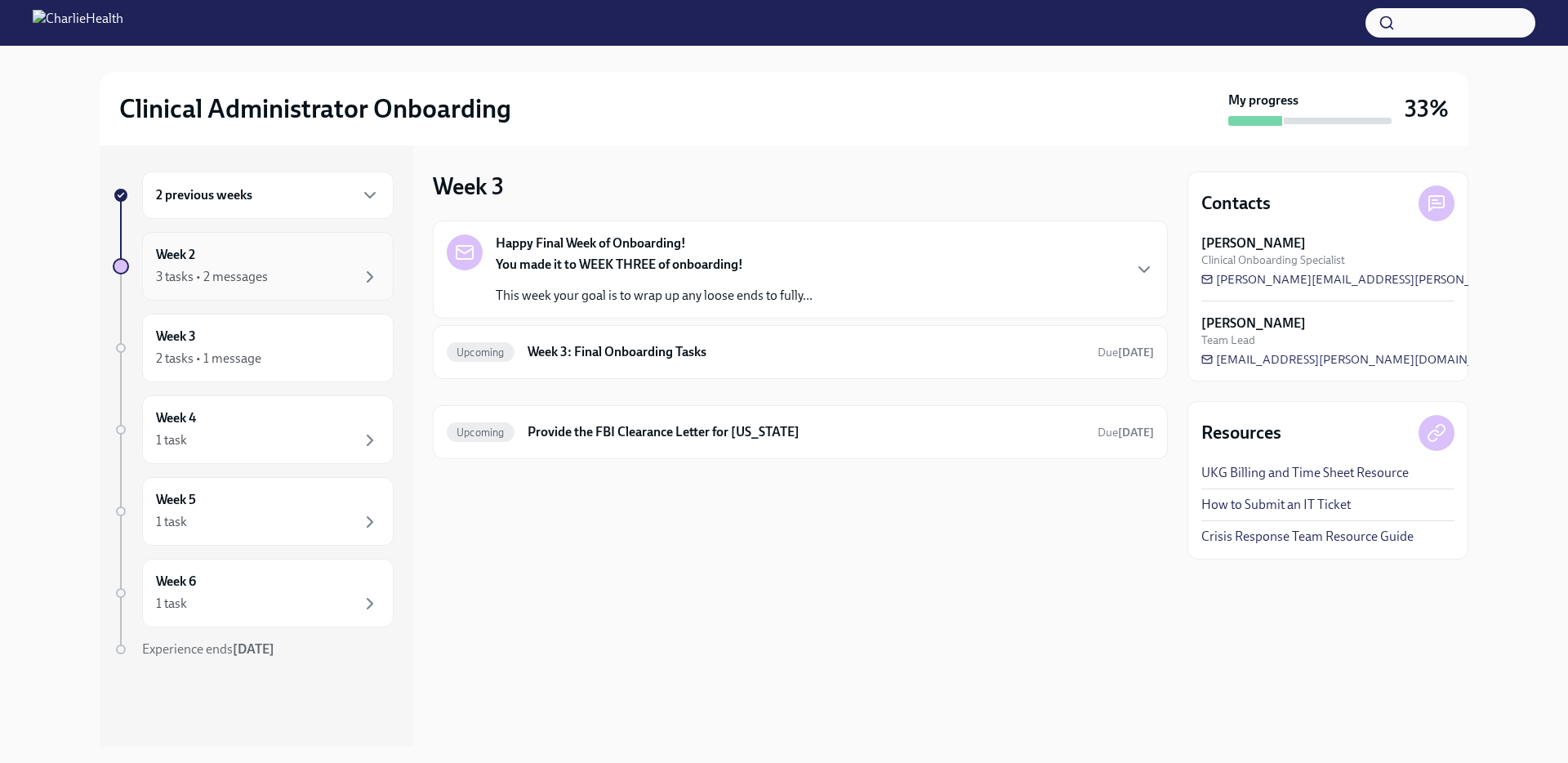
click at [217, 284] on div "3 tasks • 2 messages" at bounding box center [212, 277] width 112 height 18
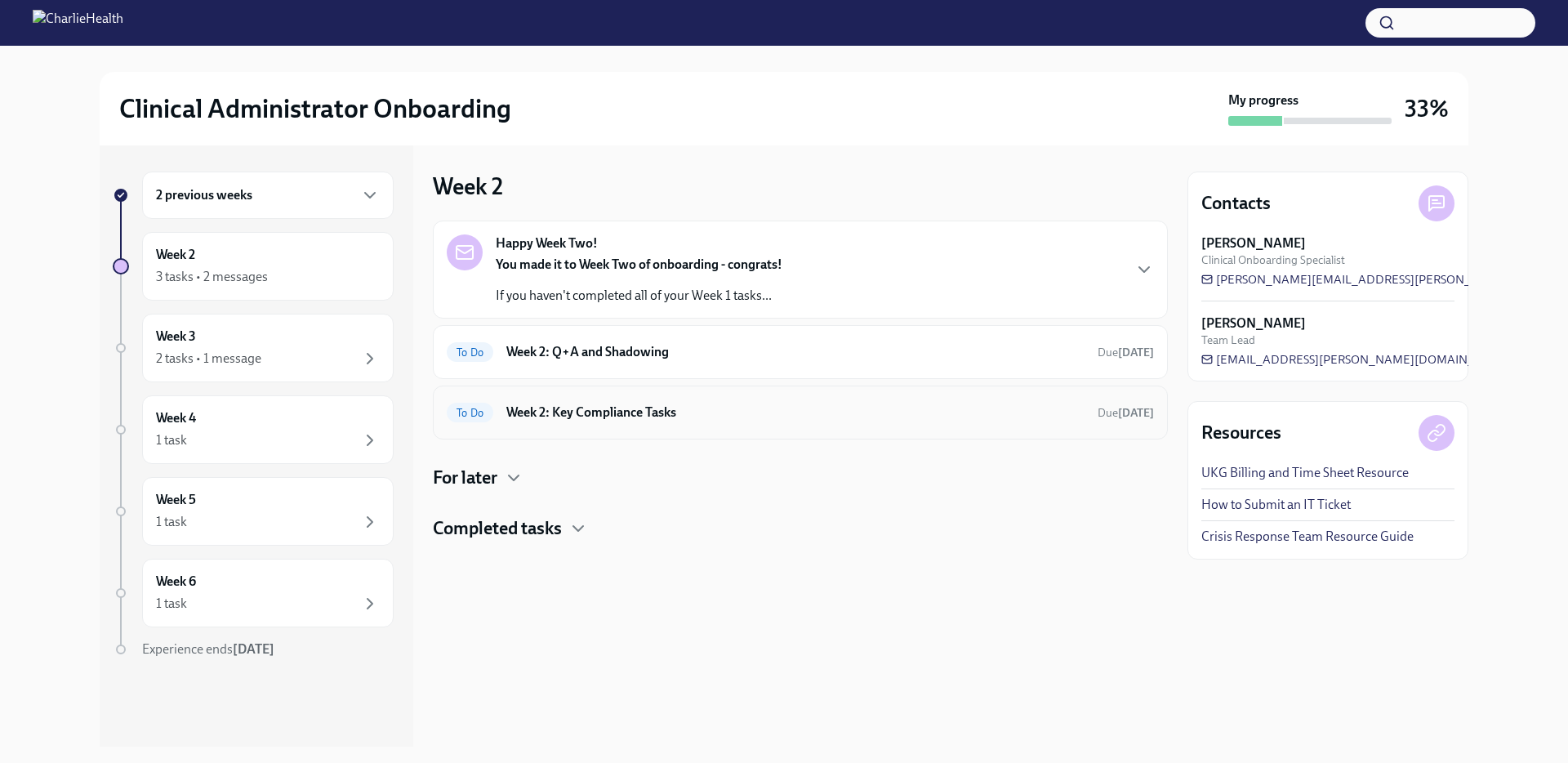
click at [691, 423] on div "To Do Week 2: Key Compliance Tasks Due [DATE]" at bounding box center [800, 412] width 707 height 26
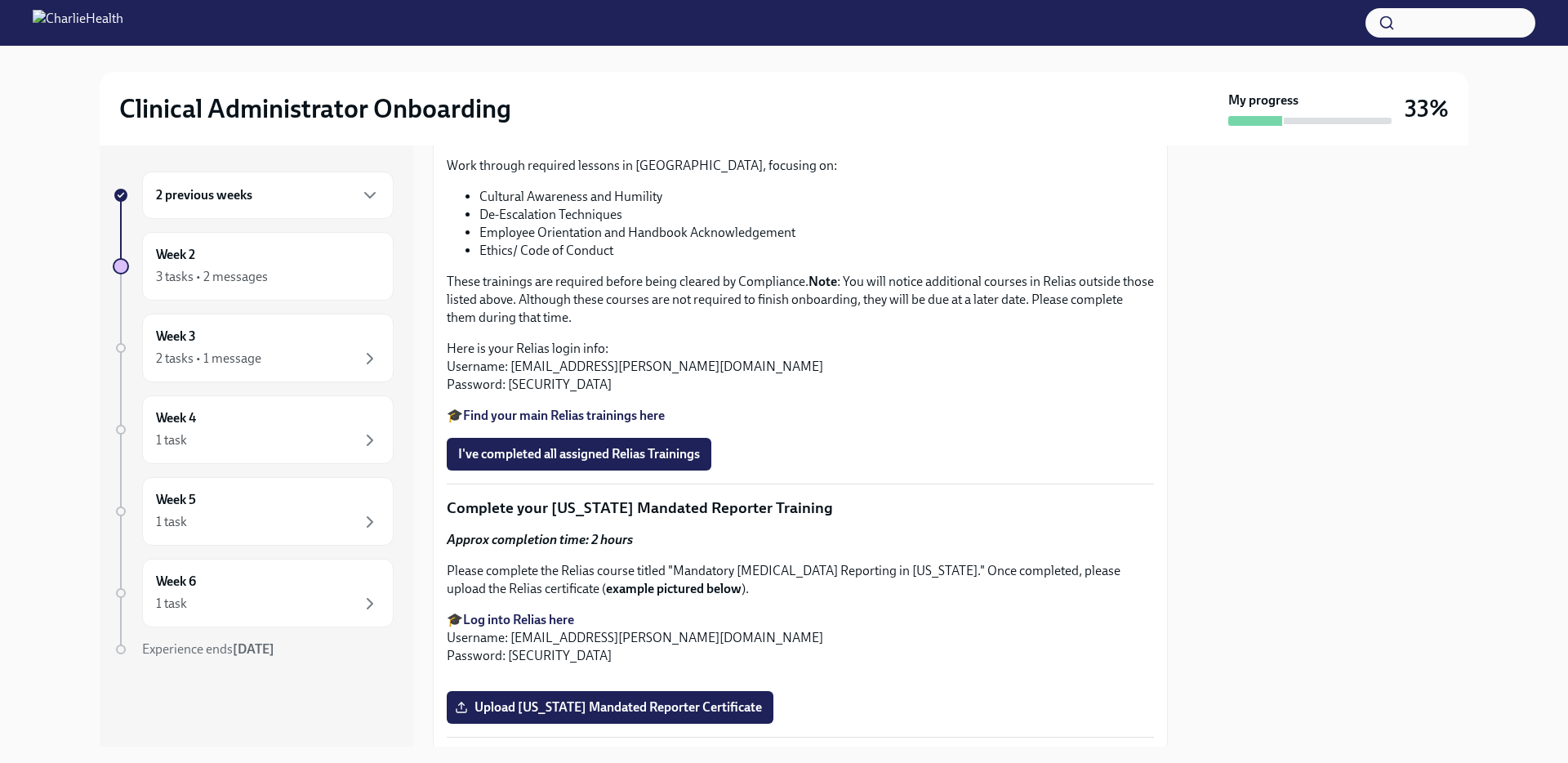
scroll to position [1140, 0]
